Goal: Find specific page/section: Find specific page/section

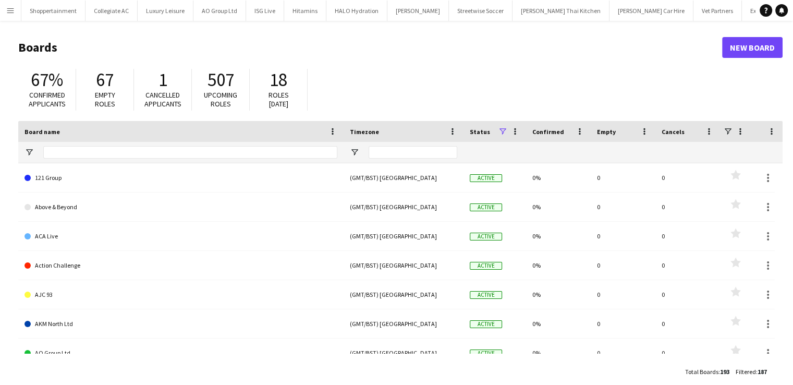
click at [6, 5] on button "Menu" at bounding box center [10, 10] width 21 height 21
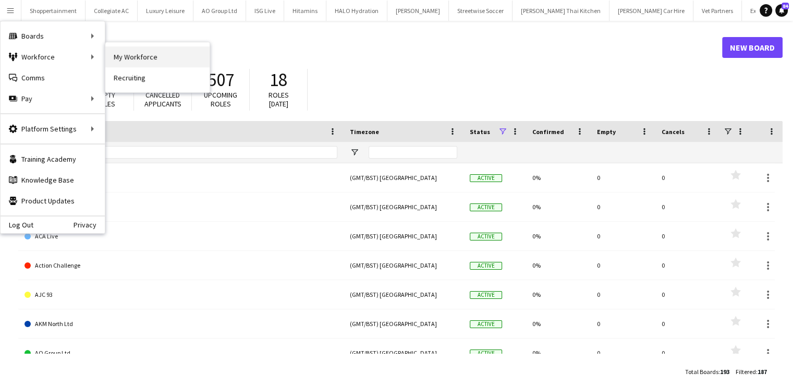
click at [115, 57] on link "My Workforce" at bounding box center [157, 56] width 104 height 21
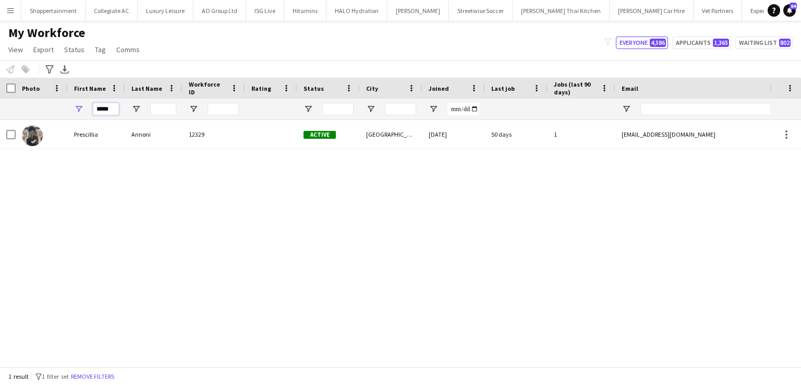
click at [107, 110] on input "*****" at bounding box center [106, 109] width 26 height 13
click at [113, 110] on input "*****" at bounding box center [106, 109] width 26 height 13
type input "*"
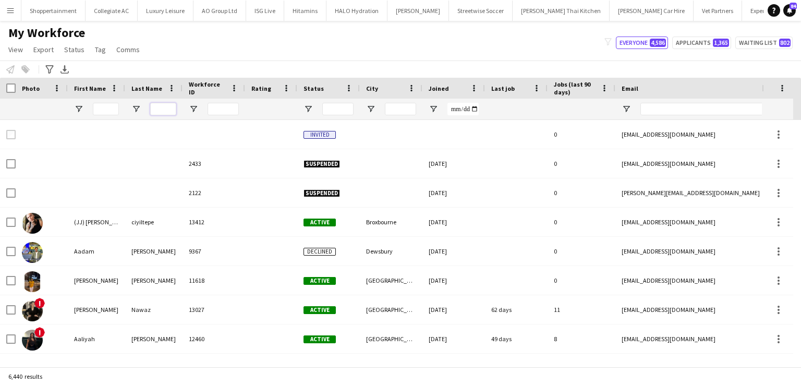
click at [157, 108] on input "Last Name Filter Input" at bounding box center [163, 109] width 26 height 13
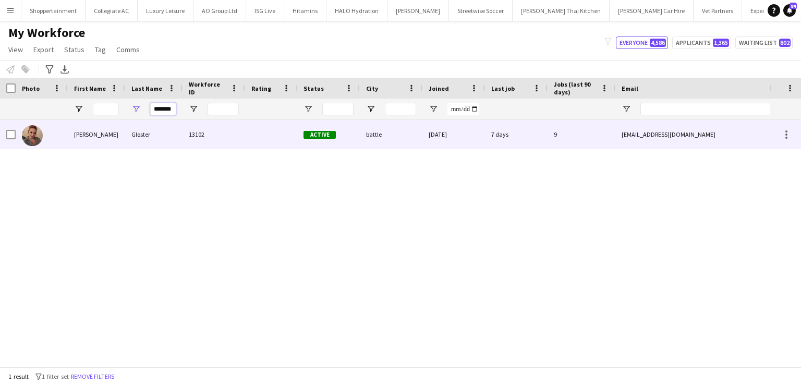
type input "*******"
click at [84, 134] on div "[PERSON_NAME]" at bounding box center [96, 134] width 57 height 29
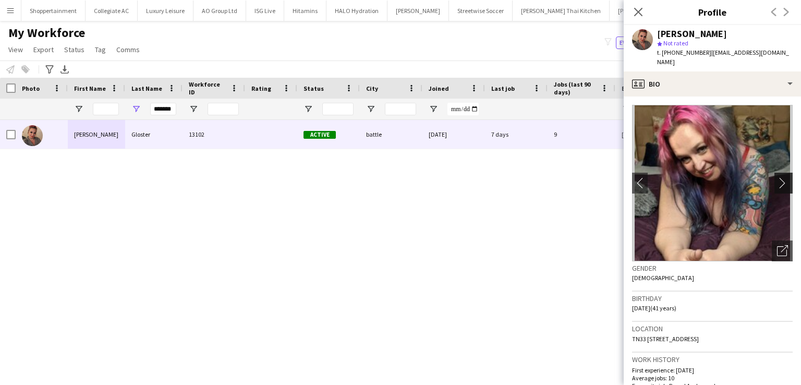
click at [777, 177] on app-icon "chevron-right" at bounding box center [785, 182] width 16 height 11
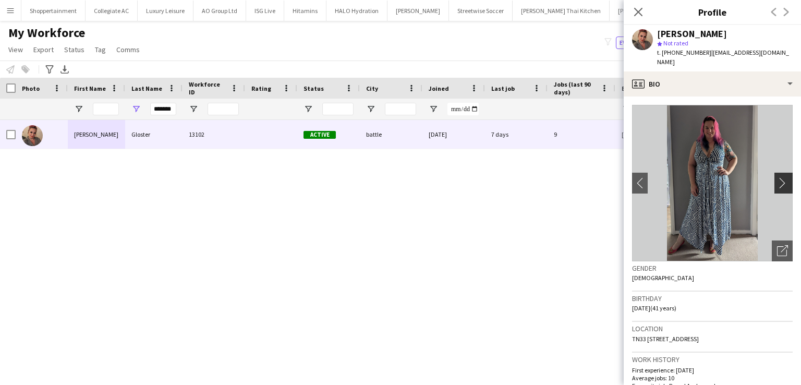
click at [777, 177] on app-icon "chevron-right" at bounding box center [785, 182] width 16 height 11
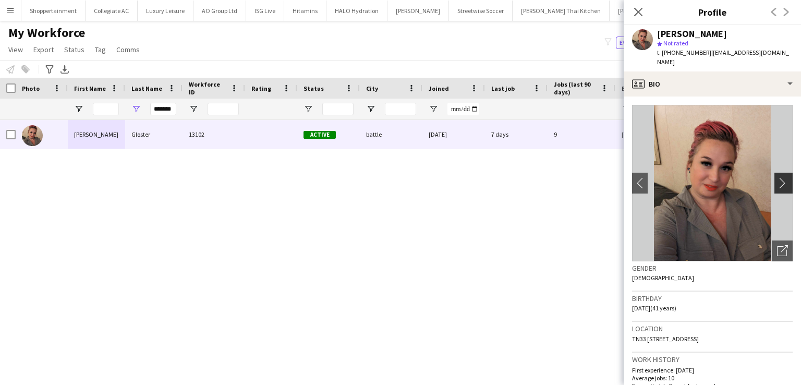
click at [777, 177] on app-icon "chevron-right" at bounding box center [785, 182] width 16 height 11
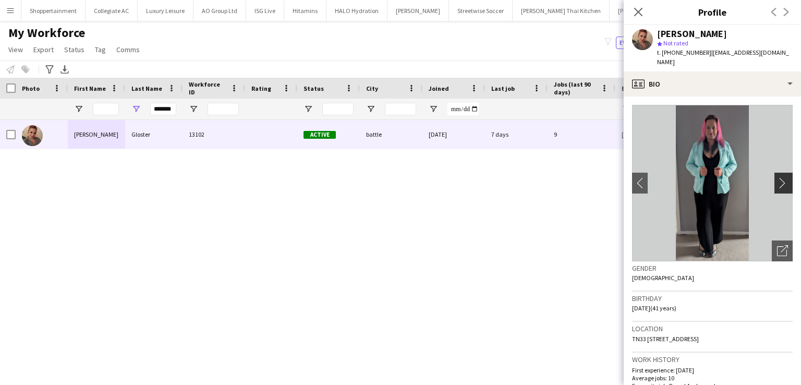
click at [777, 177] on app-icon "chevron-right" at bounding box center [785, 182] width 16 height 11
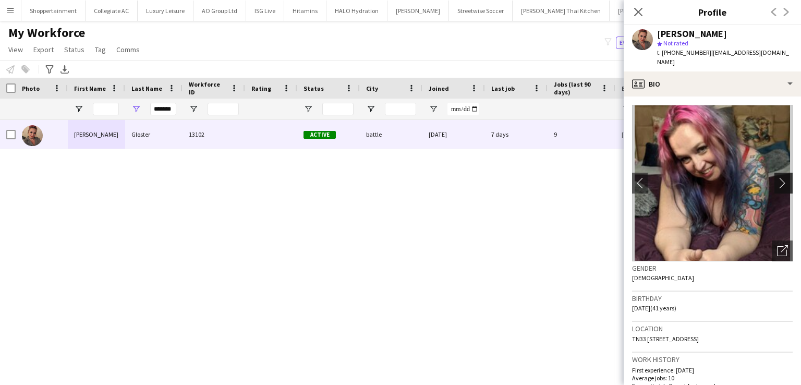
click at [777, 177] on app-icon "chevron-right" at bounding box center [785, 182] width 16 height 11
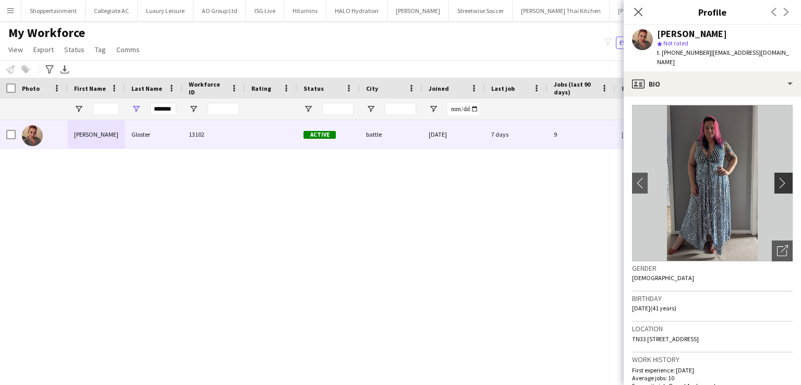
click at [777, 177] on app-icon "chevron-right" at bounding box center [785, 182] width 16 height 11
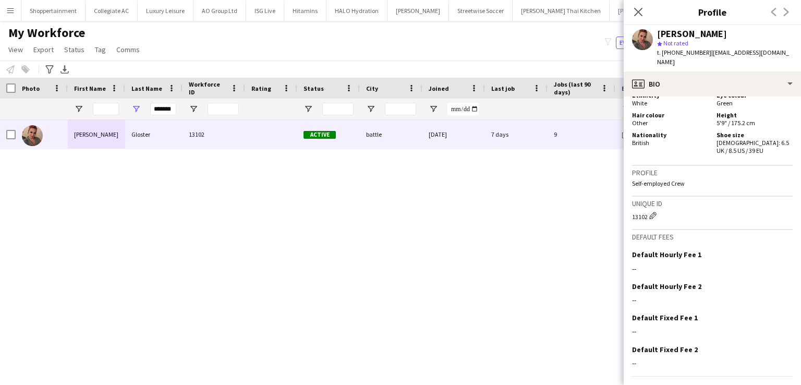
scroll to position [632, 0]
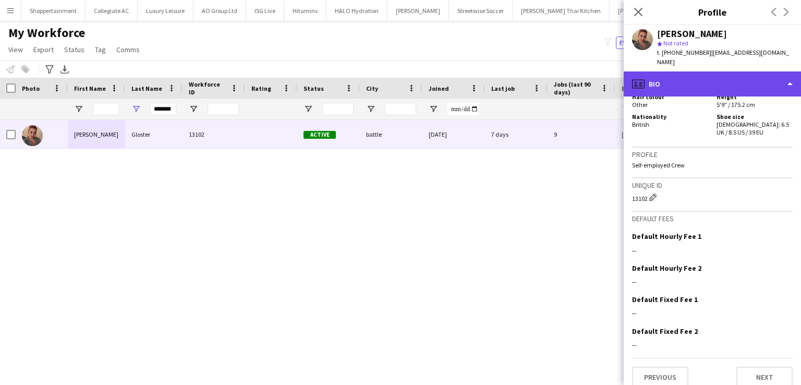
click at [793, 71] on div "profile Bio" at bounding box center [712, 83] width 177 height 25
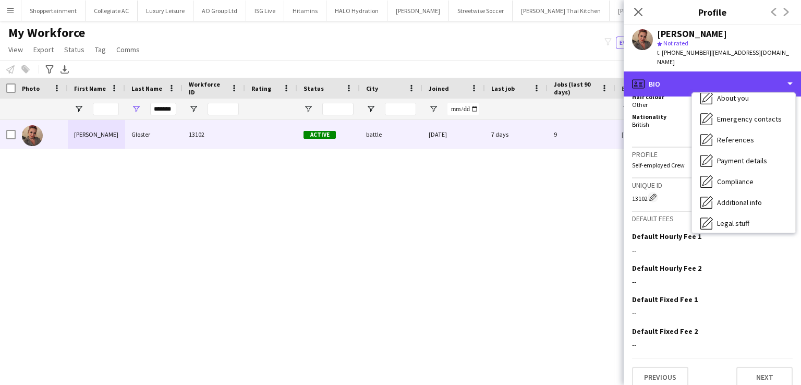
scroll to position [73, 0]
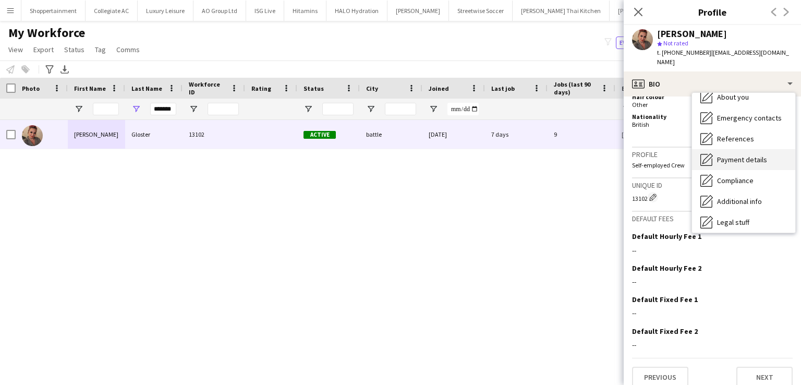
click at [755, 155] on span "Payment details" at bounding box center [742, 159] width 50 height 9
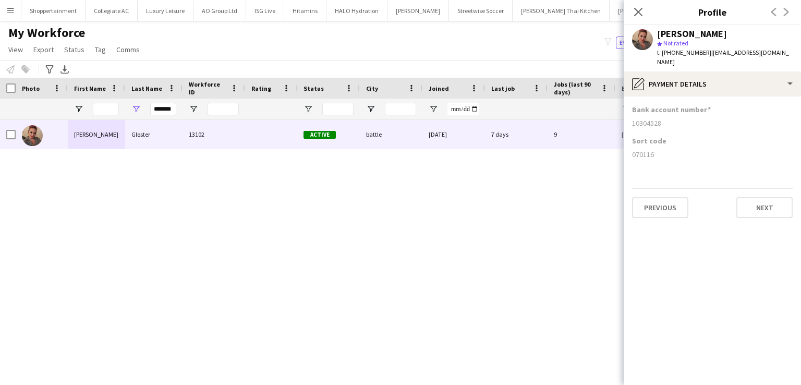
drag, startPoint x: 661, startPoint y: 115, endPoint x: 632, endPoint y: 115, distance: 29.2
click at [632, 118] on div "10304528" at bounding box center [712, 122] width 161 height 9
copy div "10304528"
